Goal: Information Seeking & Learning: Learn about a topic

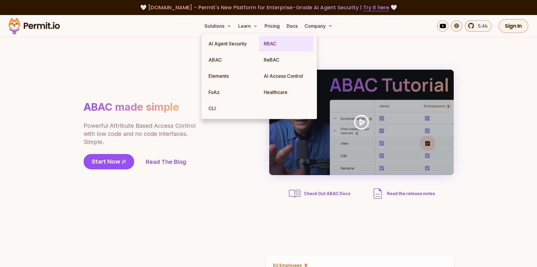
click at [266, 42] on link "RBAC" at bounding box center [286, 44] width 55 height 16
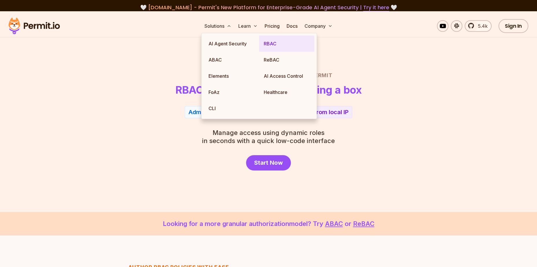
click at [264, 45] on link "RBAC" at bounding box center [286, 44] width 55 height 16
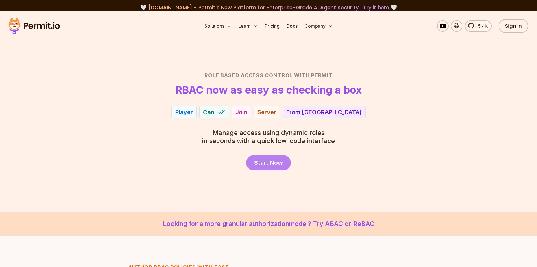
click at [278, 163] on span "Start Now" at bounding box center [268, 163] width 29 height 8
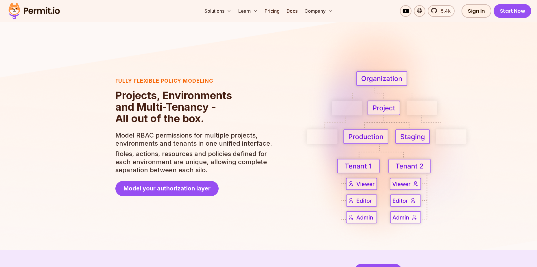
scroll to position [837, 0]
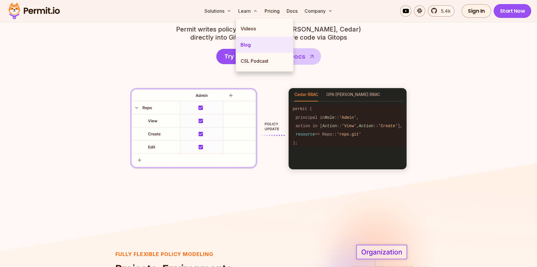
click at [248, 47] on link "Blog" at bounding box center [264, 45] width 57 height 16
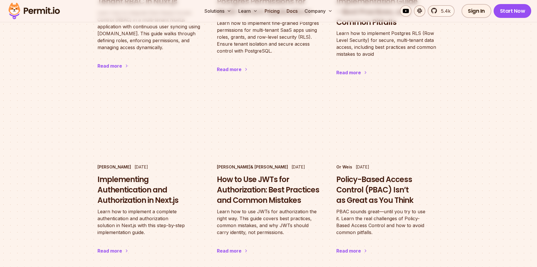
scroll to position [1098, 0]
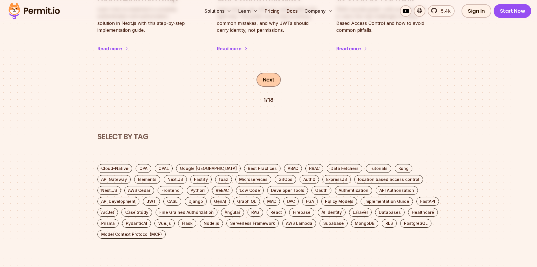
click at [264, 73] on link "Next" at bounding box center [268, 80] width 24 height 14
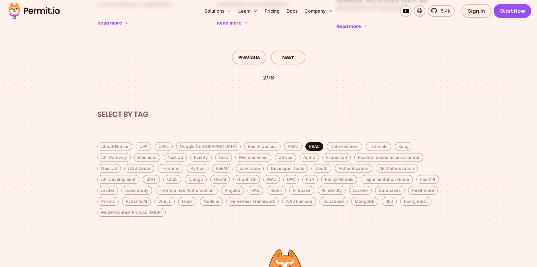
click at [305, 142] on link "RBAC" at bounding box center [314, 146] width 18 height 9
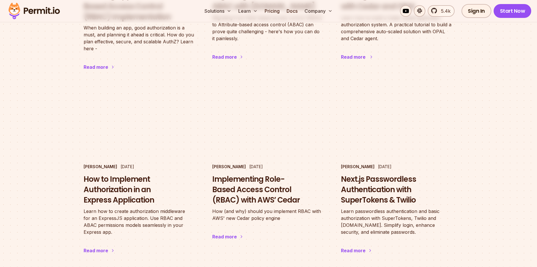
scroll to position [867, 0]
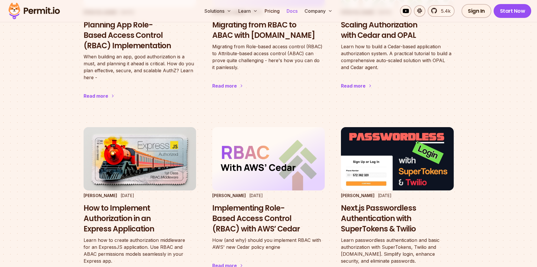
click at [292, 11] on link "Docs" at bounding box center [292, 11] width 16 height 12
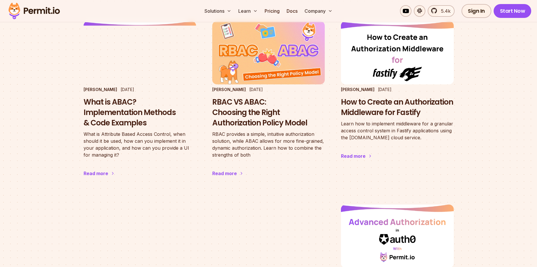
scroll to position [260, 0]
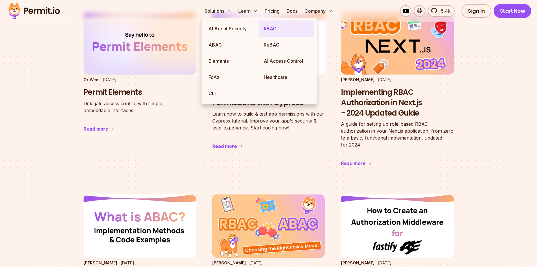
click at [269, 29] on link "RBAC" at bounding box center [286, 29] width 55 height 16
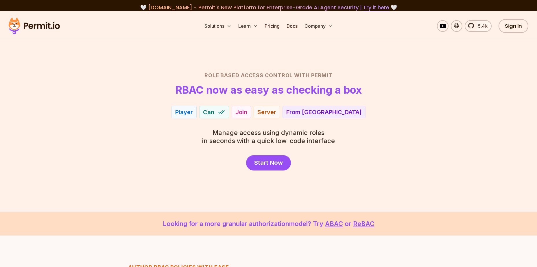
click at [185, 158] on div "Start Now" at bounding box center [268, 162] width 405 height 15
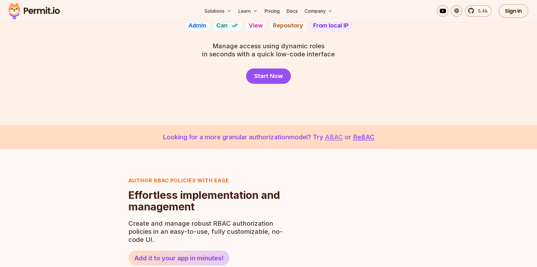
click at [337, 135] on link "ABAC" at bounding box center [334, 137] width 18 height 8
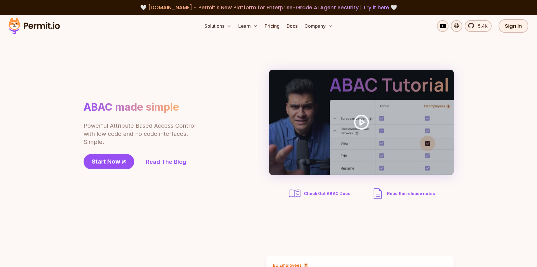
scroll to position [87, 0]
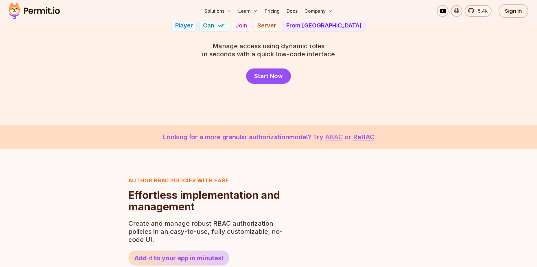
click at [330, 139] on link "ABAC" at bounding box center [334, 137] width 18 height 8
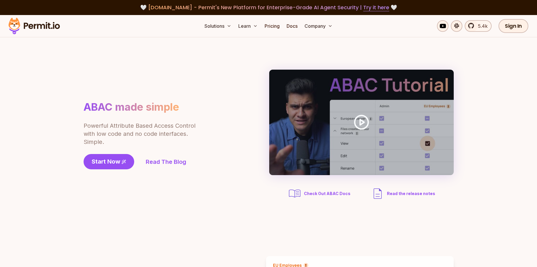
scroll to position [58, 0]
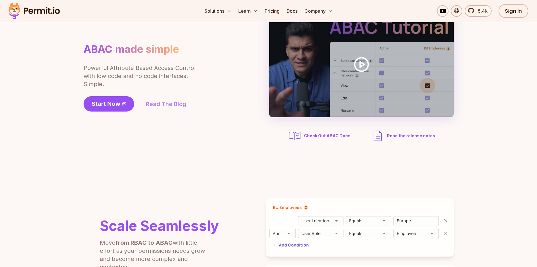
click at [163, 106] on link "Read The Blog" at bounding box center [166, 104] width 40 height 8
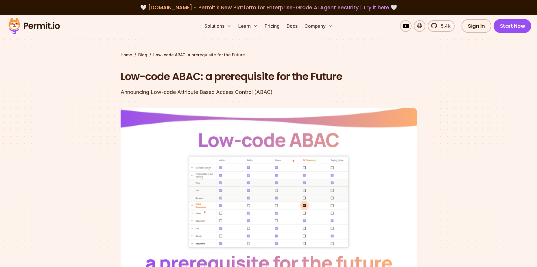
scroll to position [145, 0]
